Goal: Navigation & Orientation: Locate item on page

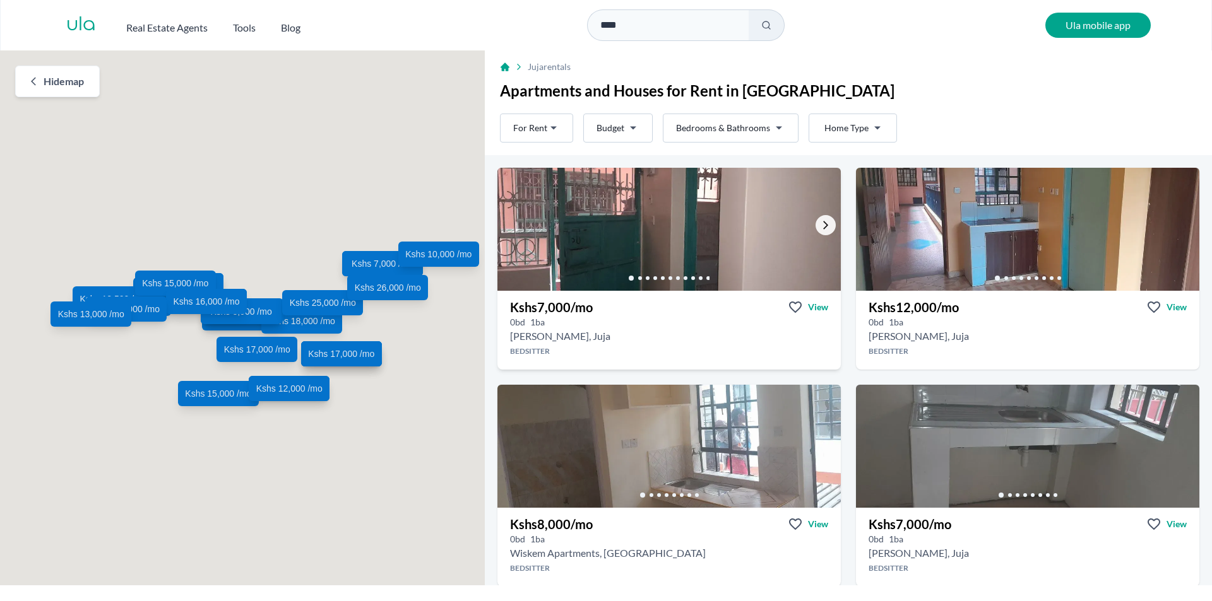
click at [821, 228] on icon "Go to the next property image" at bounding box center [825, 225] width 10 height 10
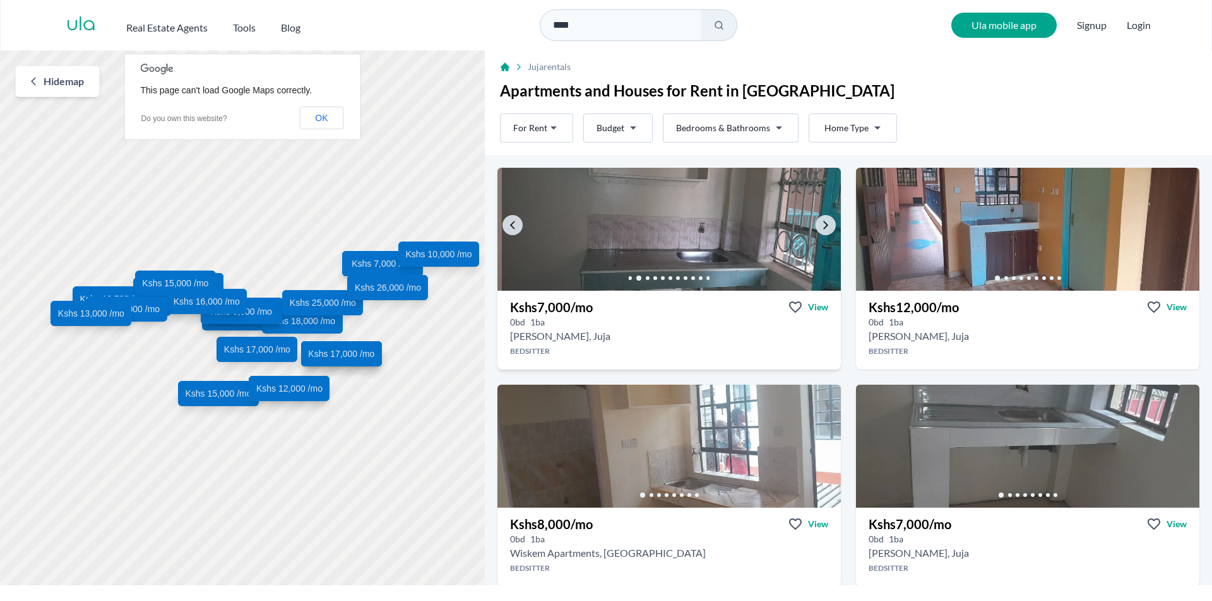
drag, startPoint x: 826, startPoint y: 223, endPoint x: 832, endPoint y: 223, distance: 6.3
click at [826, 224] on link "Go to the next property image" at bounding box center [825, 225] width 20 height 20
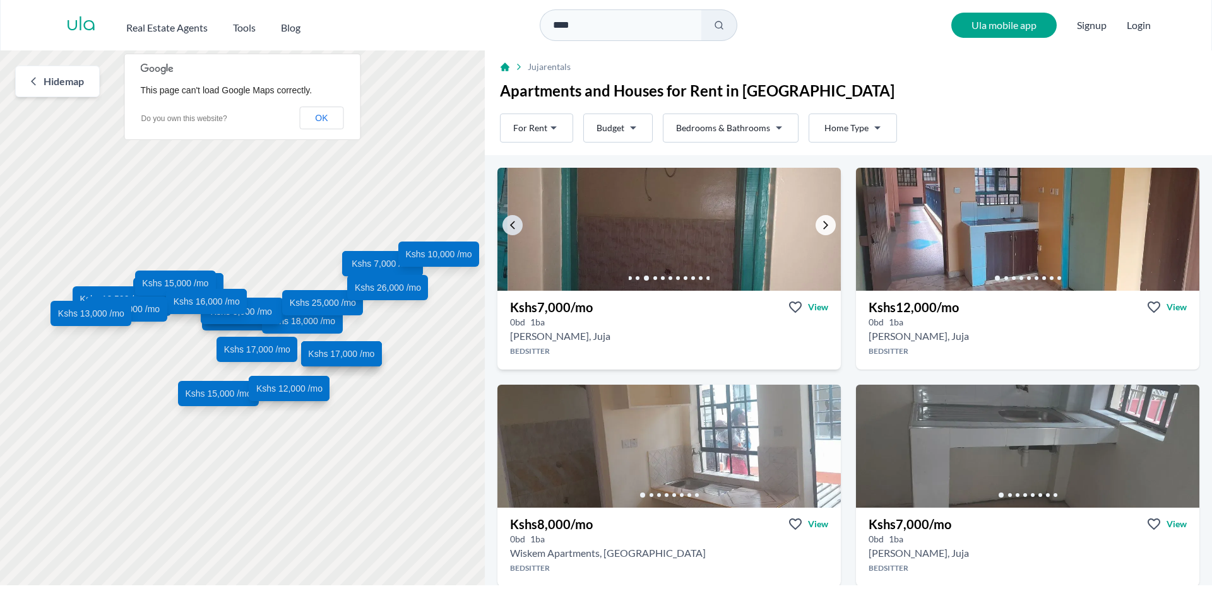
click at [827, 223] on link "Go to the next property image" at bounding box center [825, 225] width 20 height 20
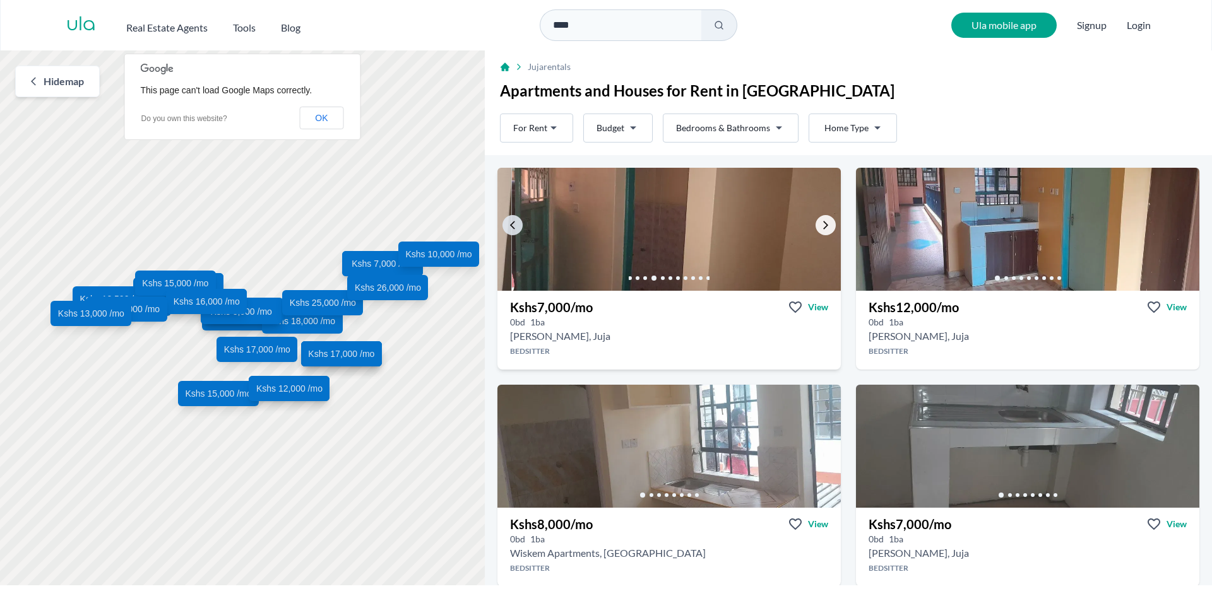
click at [820, 225] on icon "Go to the next property image" at bounding box center [825, 225] width 10 height 10
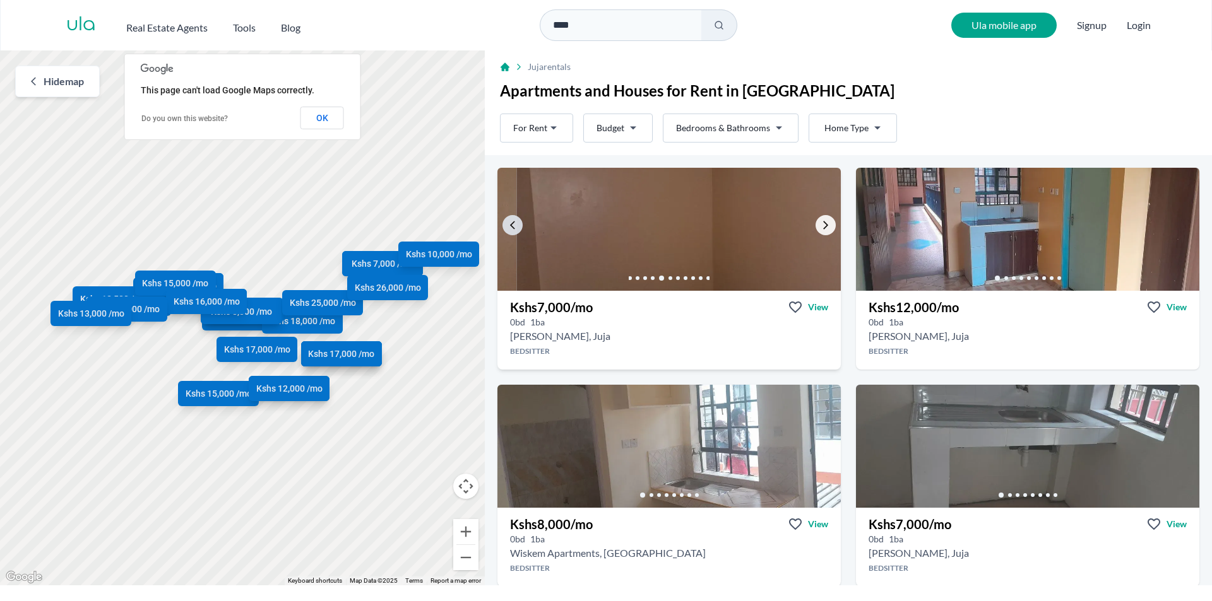
click at [820, 224] on icon "Go to the next property image" at bounding box center [825, 225] width 10 height 10
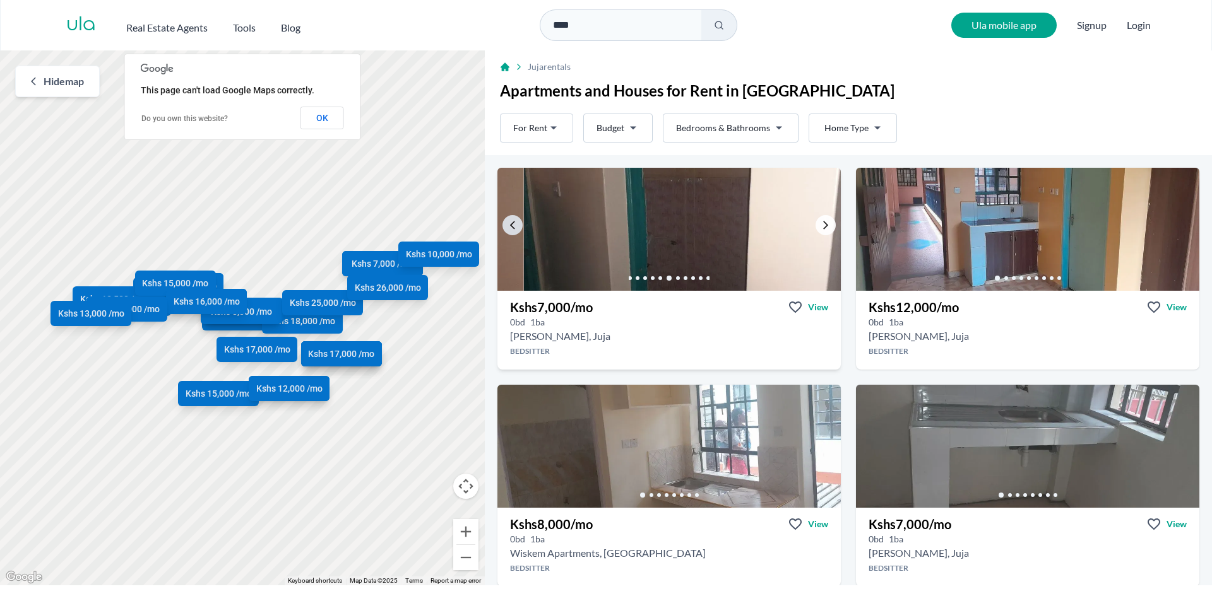
click at [820, 225] on icon "Go to the next property image" at bounding box center [825, 225] width 10 height 10
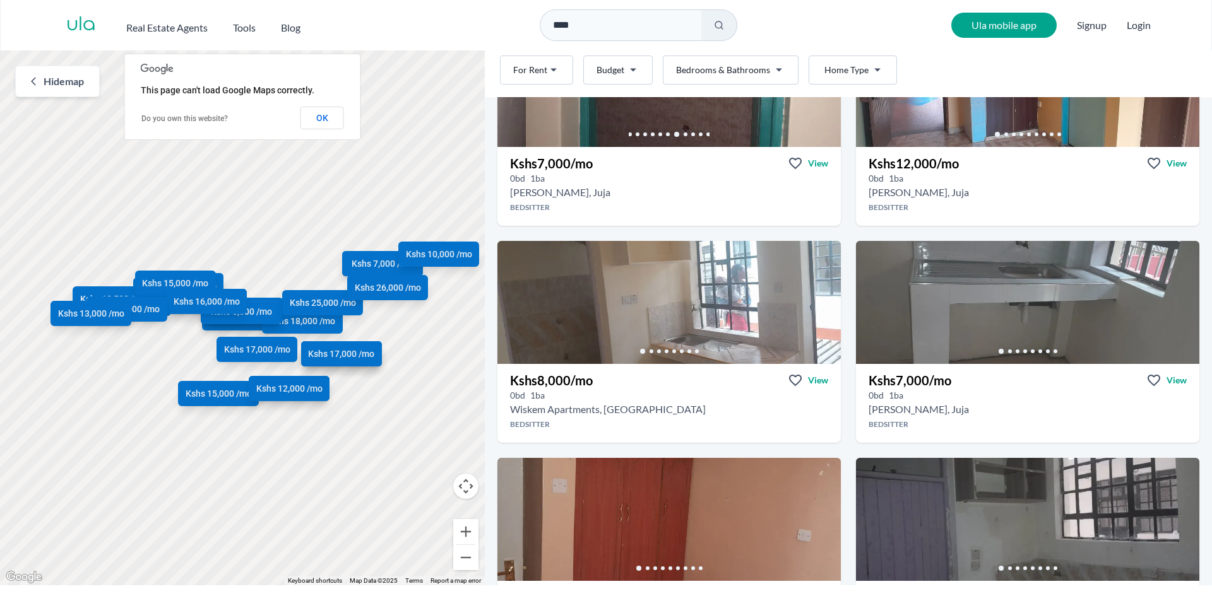
scroll to position [319, 0]
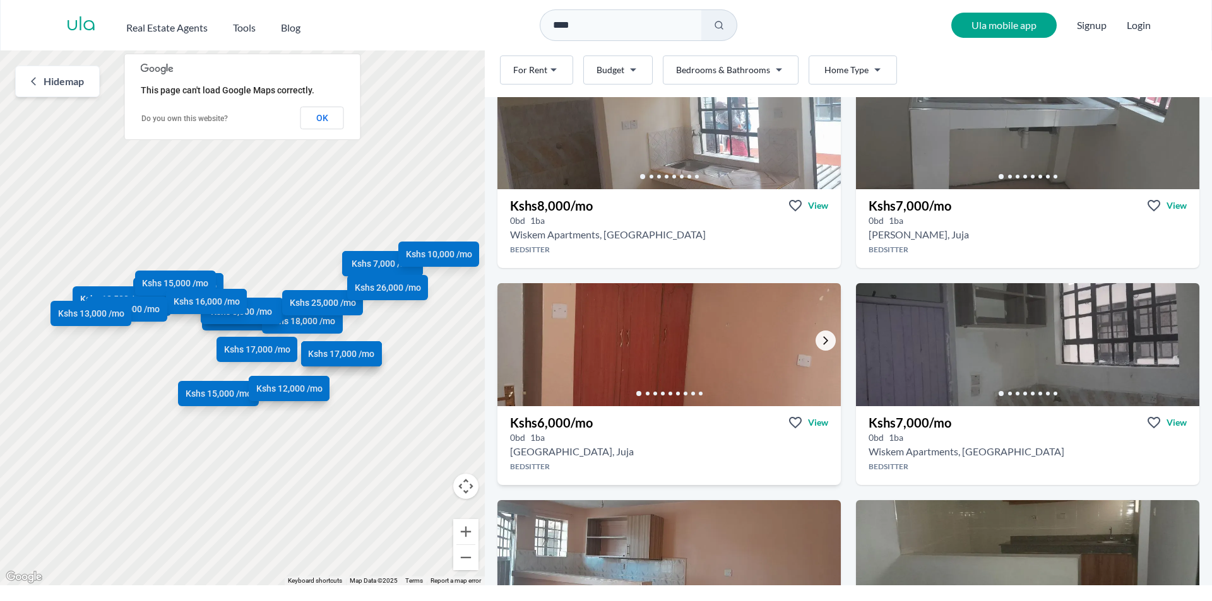
click at [822, 339] on icon "Go to the next property image" at bounding box center [825, 341] width 10 height 10
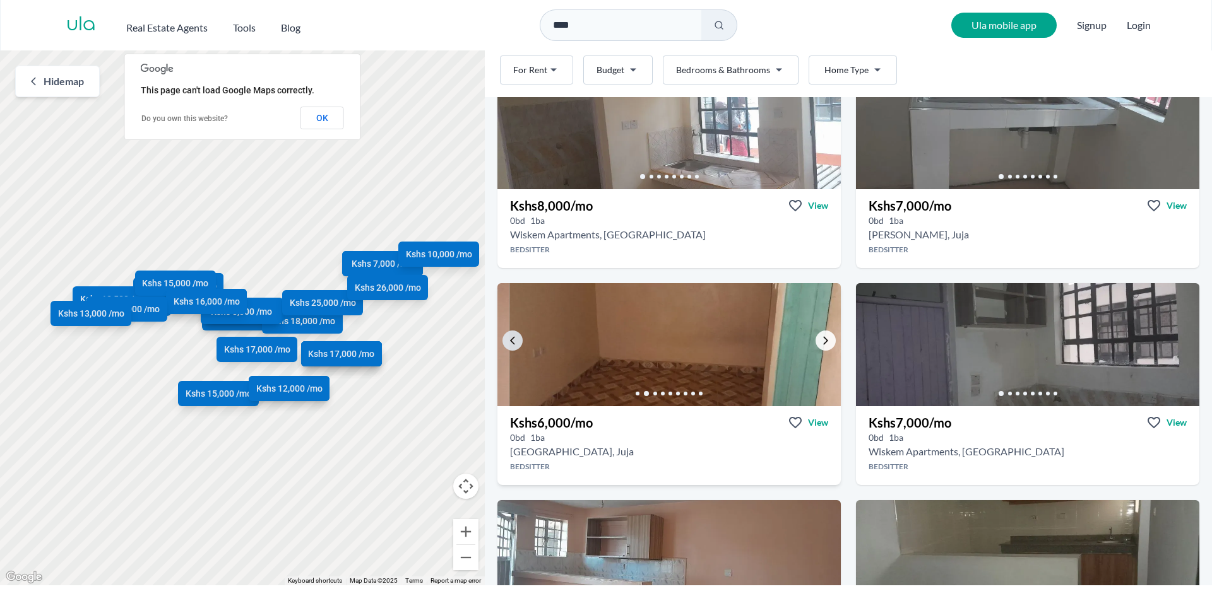
click at [823, 343] on icon "Go to the next property image" at bounding box center [825, 341] width 5 height 8
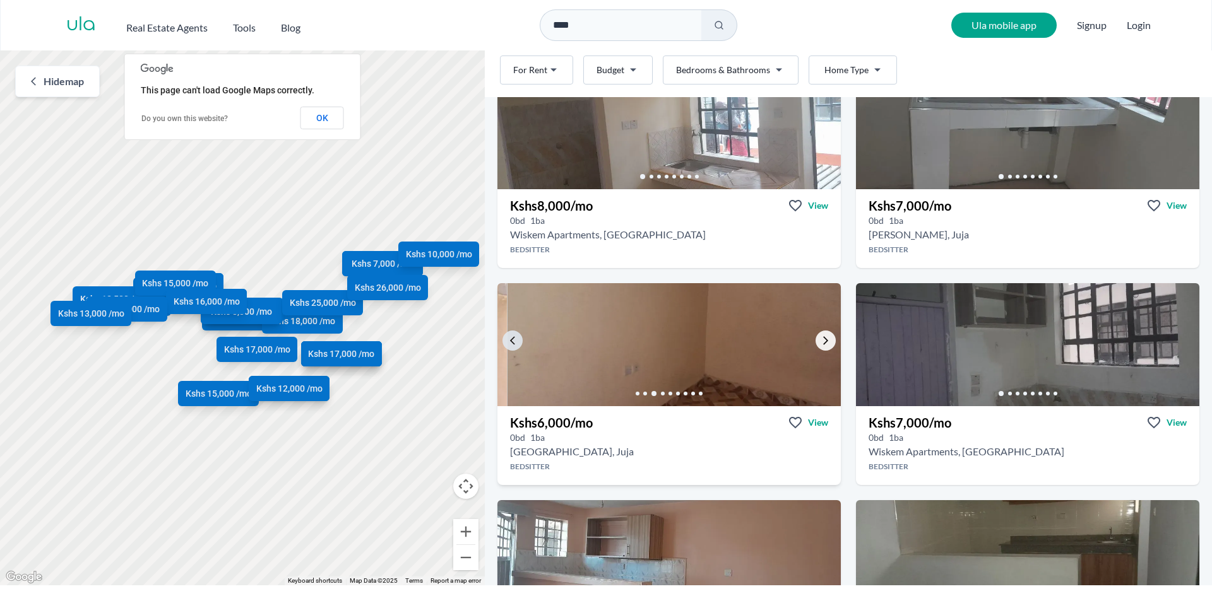
click at [820, 343] on icon "Go to the next property image" at bounding box center [825, 341] width 10 height 10
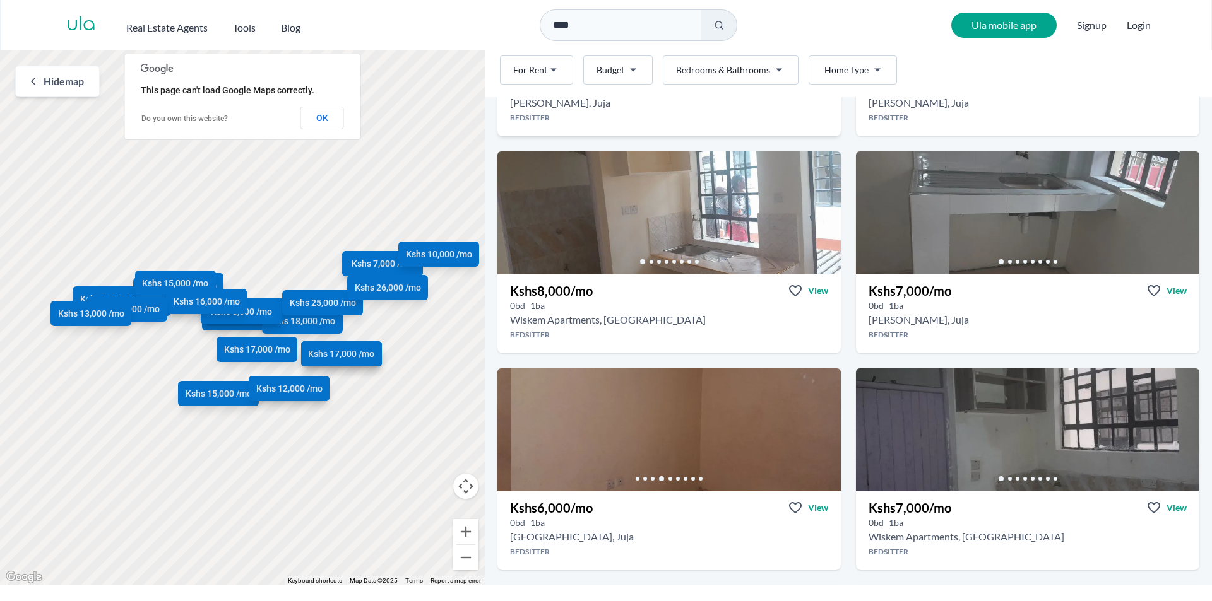
scroll to position [229, 0]
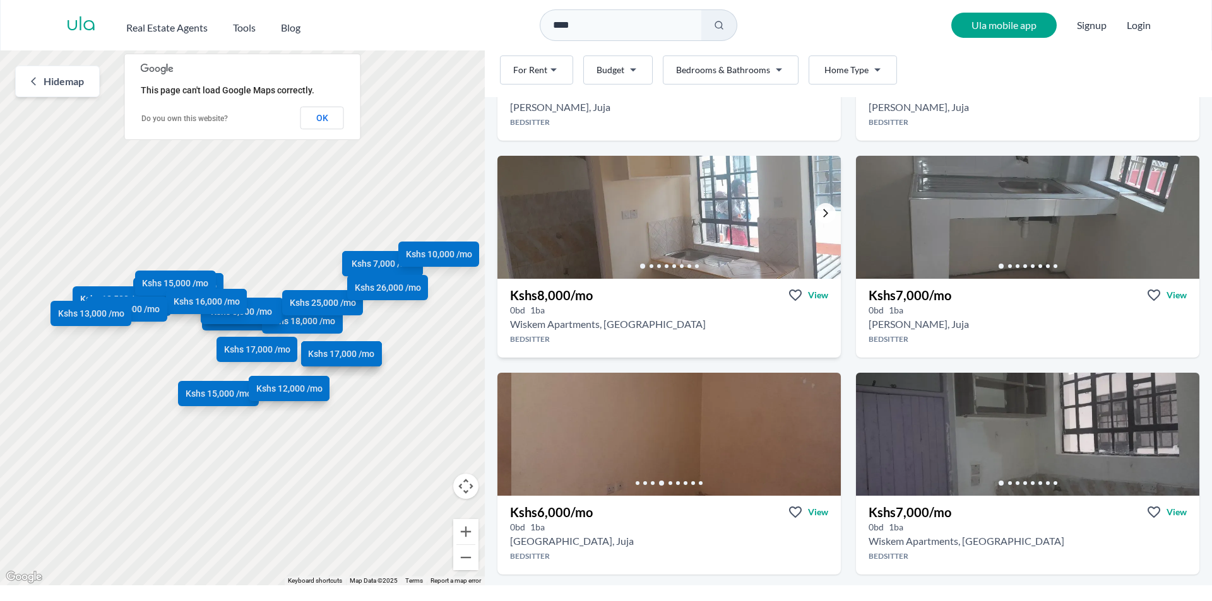
click at [823, 215] on icon "Go to the next property image" at bounding box center [825, 214] width 5 height 8
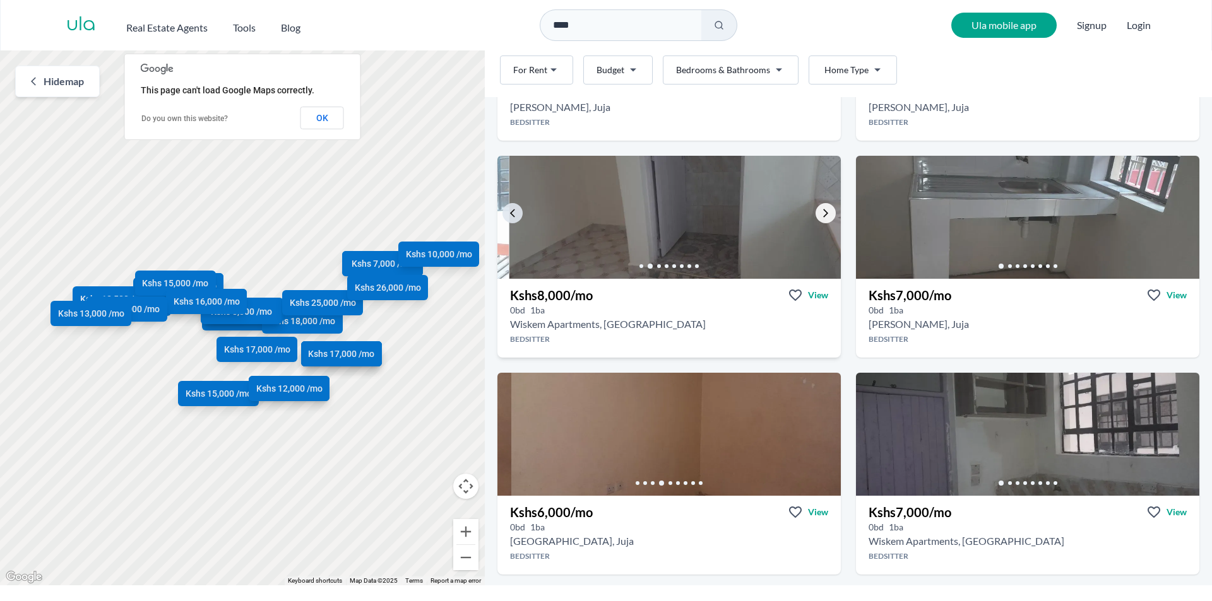
click at [820, 215] on icon "Go to the next property image" at bounding box center [825, 213] width 10 height 10
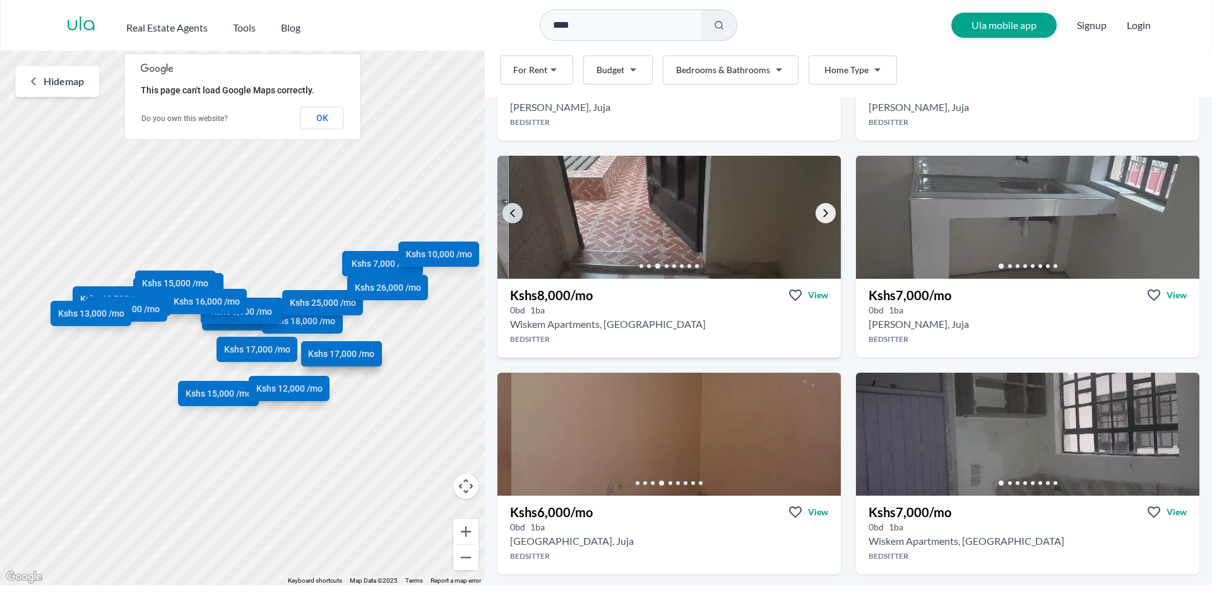
click at [820, 213] on icon "Go to the next property image" at bounding box center [825, 213] width 10 height 10
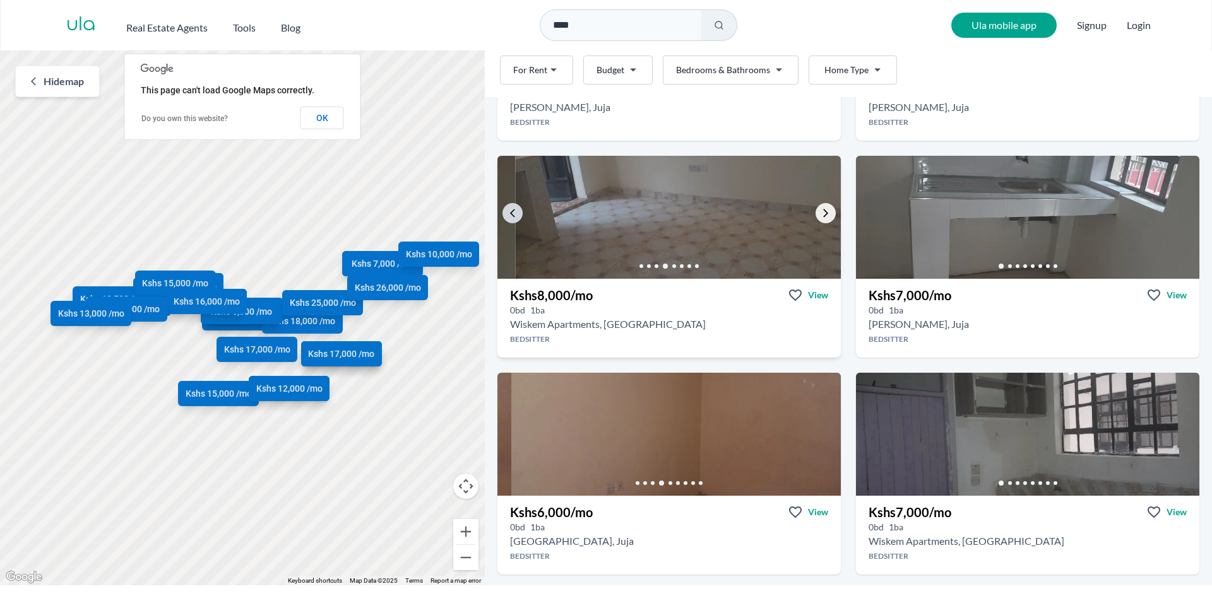
click at [820, 213] on icon "Go to the next property image" at bounding box center [825, 213] width 10 height 10
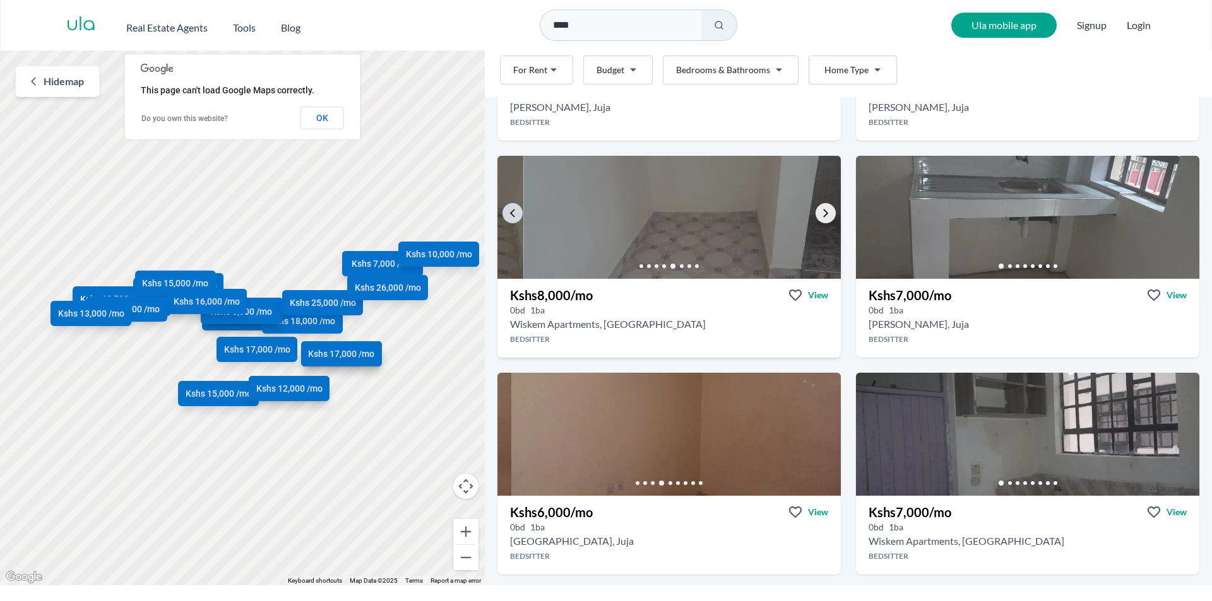
click at [823, 211] on icon "Go to the next property image" at bounding box center [825, 214] width 5 height 8
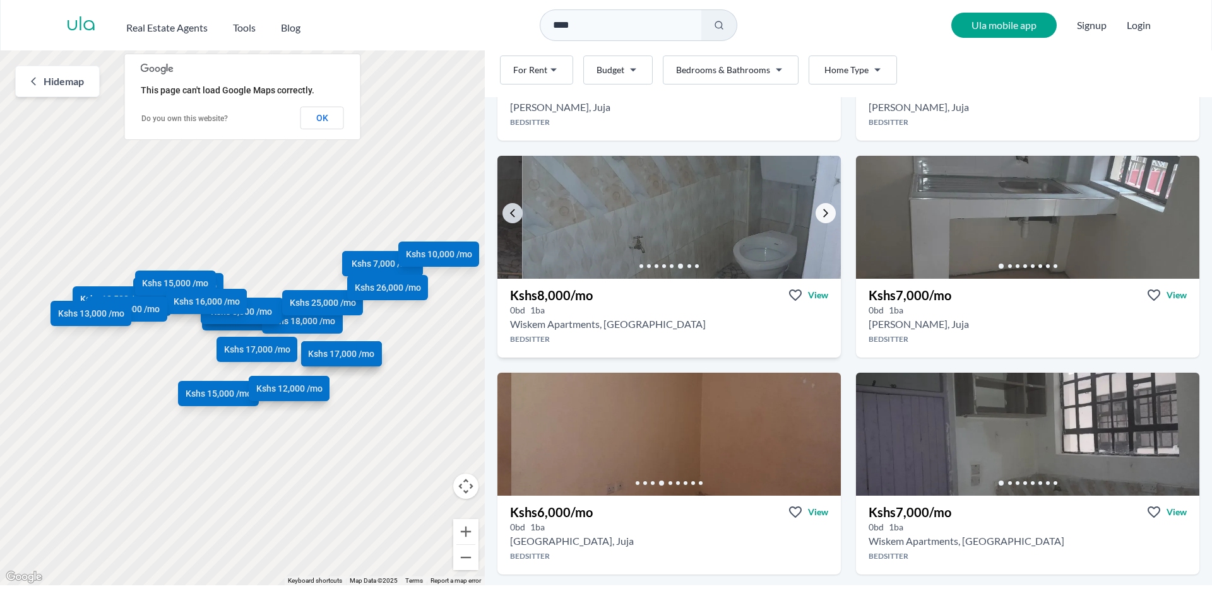
click at [821, 211] on icon "Go to the next property image" at bounding box center [825, 213] width 10 height 10
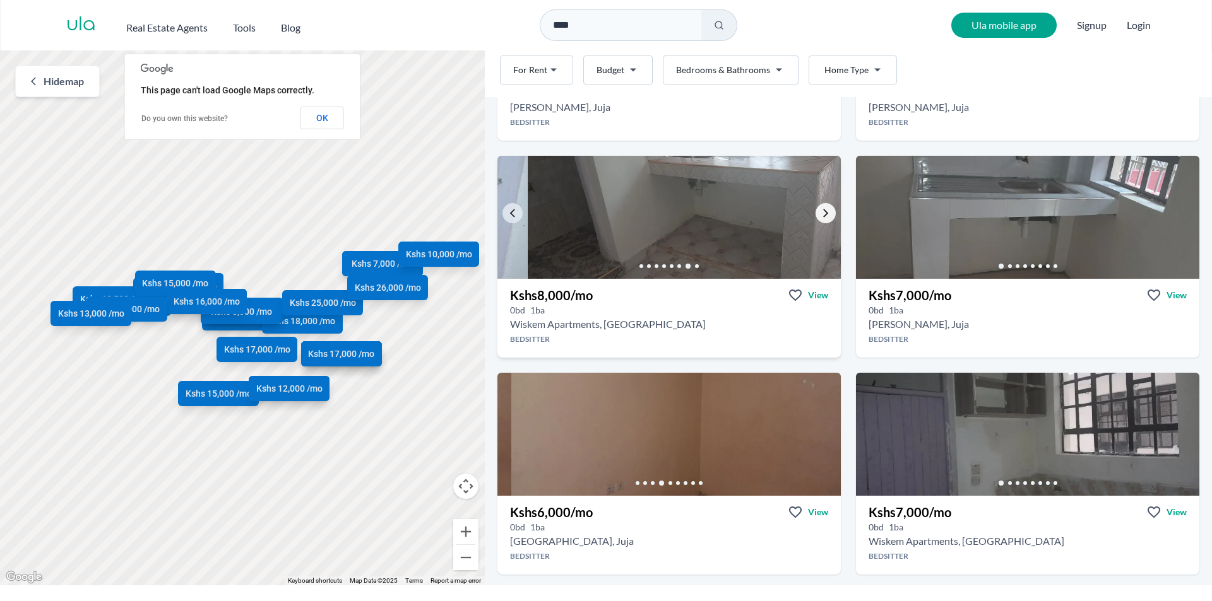
click at [823, 212] on icon "Go to the next property image" at bounding box center [825, 214] width 5 height 8
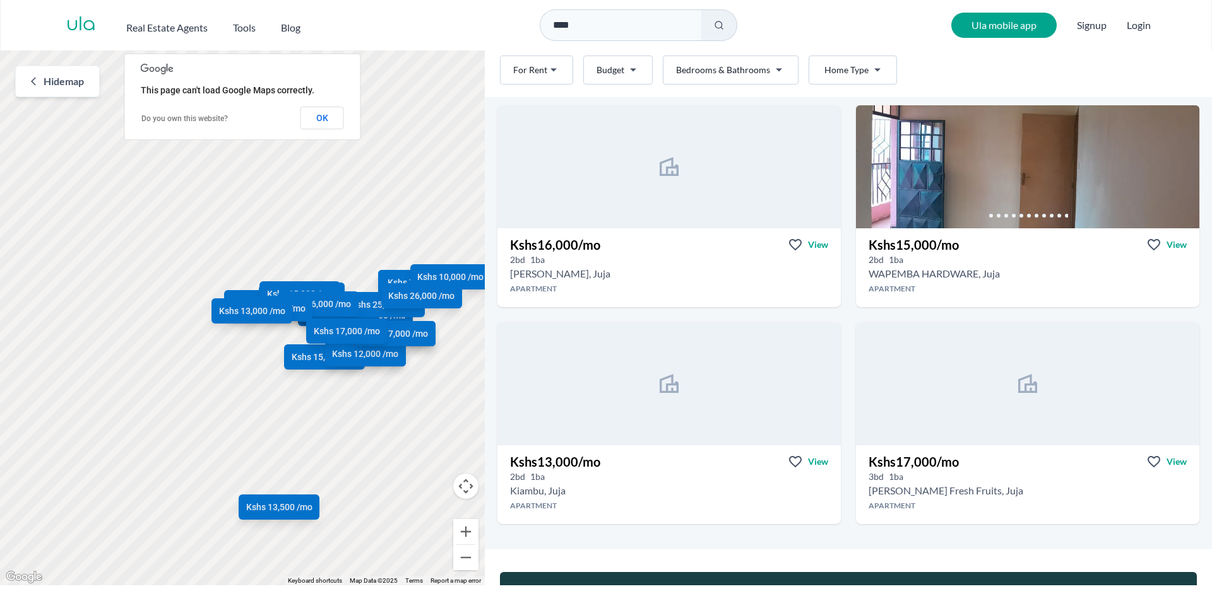
scroll to position [2964, 0]
